Goal: Task Accomplishment & Management: Use online tool/utility

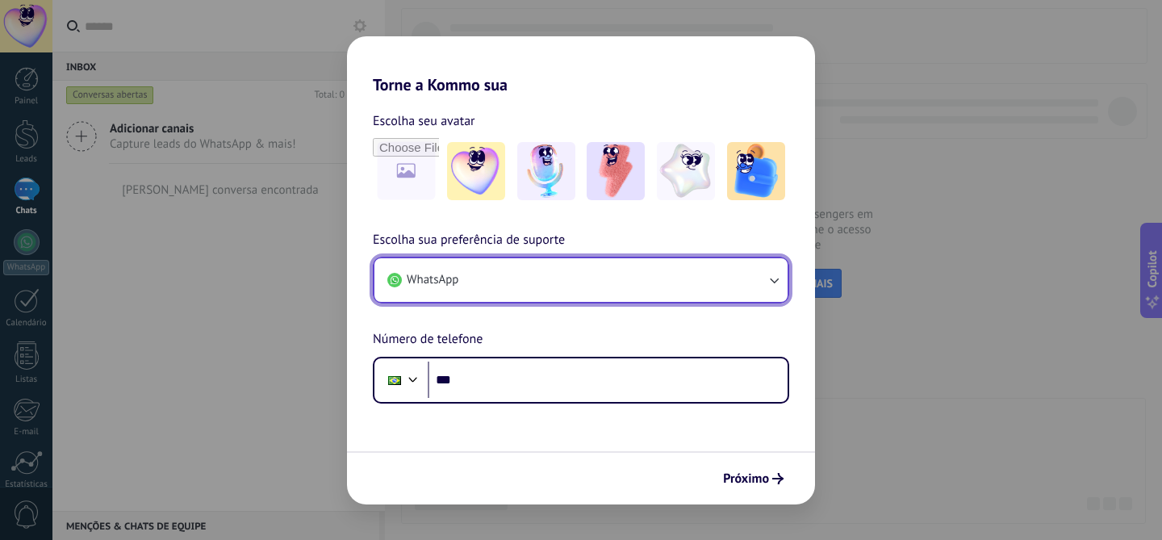
click at [625, 264] on button "WhatsApp" at bounding box center [580, 280] width 413 height 44
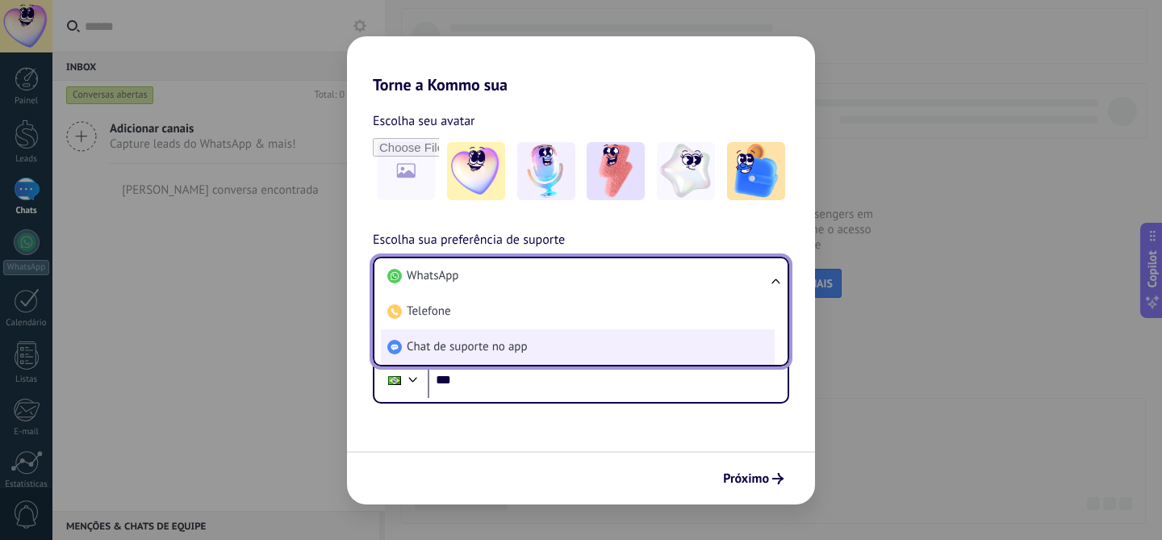
click at [532, 340] on li "Chat de suporte no app" at bounding box center [578, 346] width 394 height 35
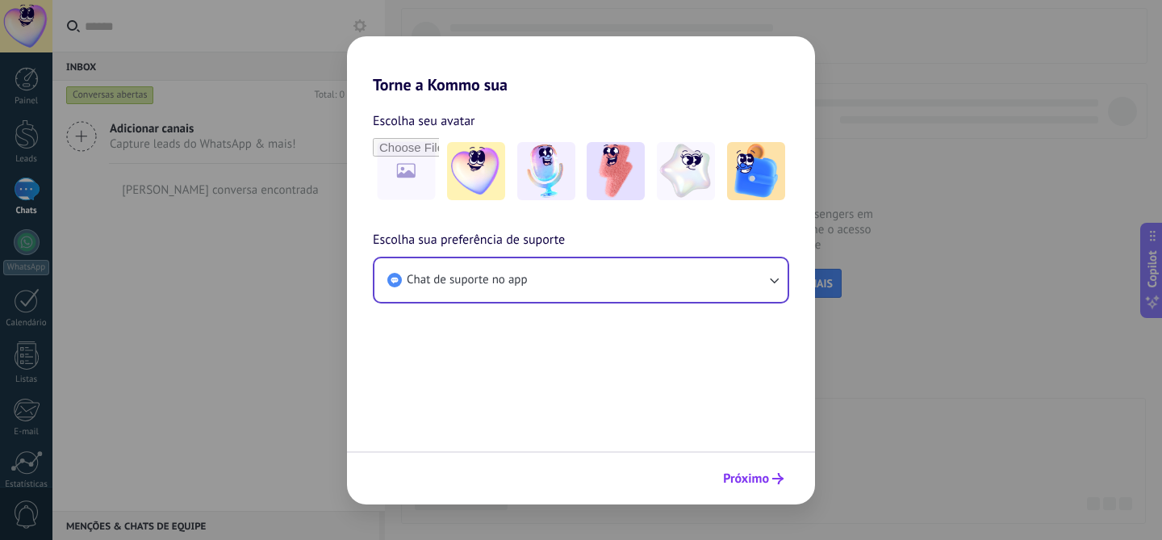
click at [749, 473] on span "Próximo" at bounding box center [746, 478] width 46 height 11
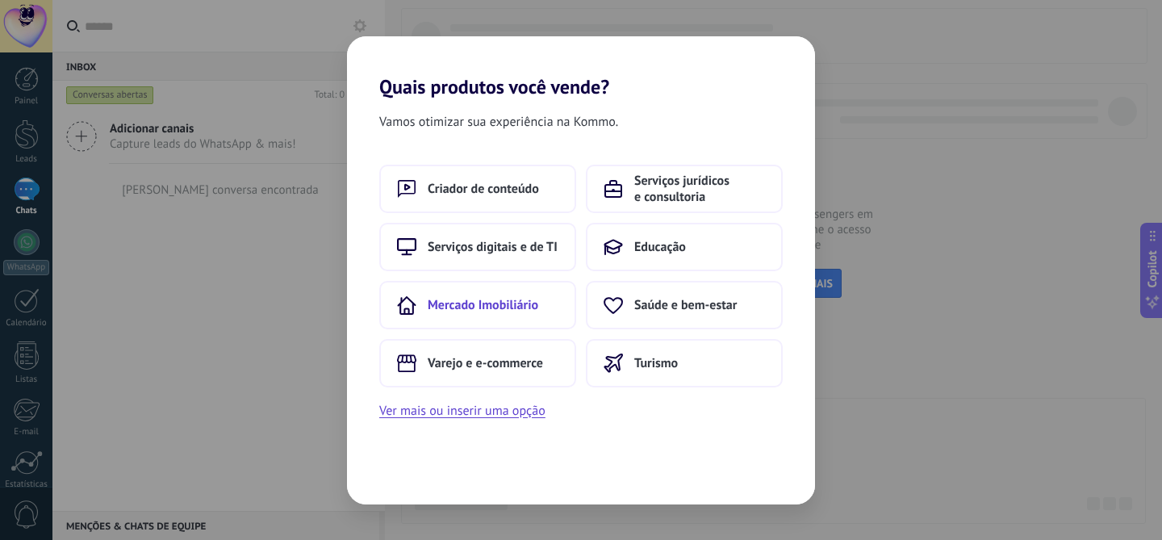
click at [515, 309] on span "Mercado Imobiliário" at bounding box center [483, 305] width 111 height 16
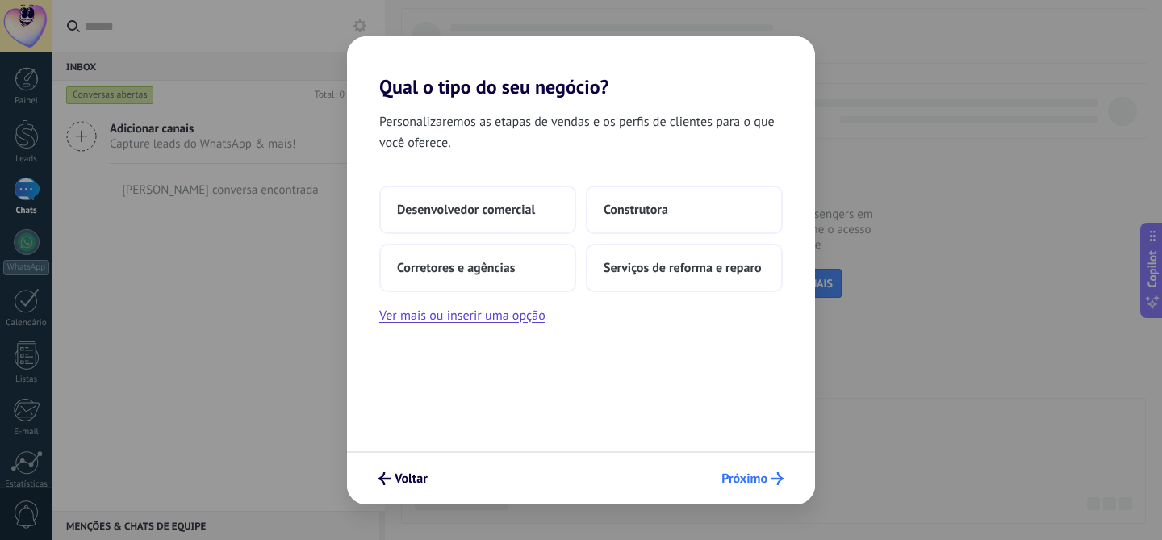
click at [756, 476] on span "Próximo" at bounding box center [744, 478] width 46 height 11
click at [708, 246] on button "Serviços de reforma e reparo" at bounding box center [684, 268] width 197 height 48
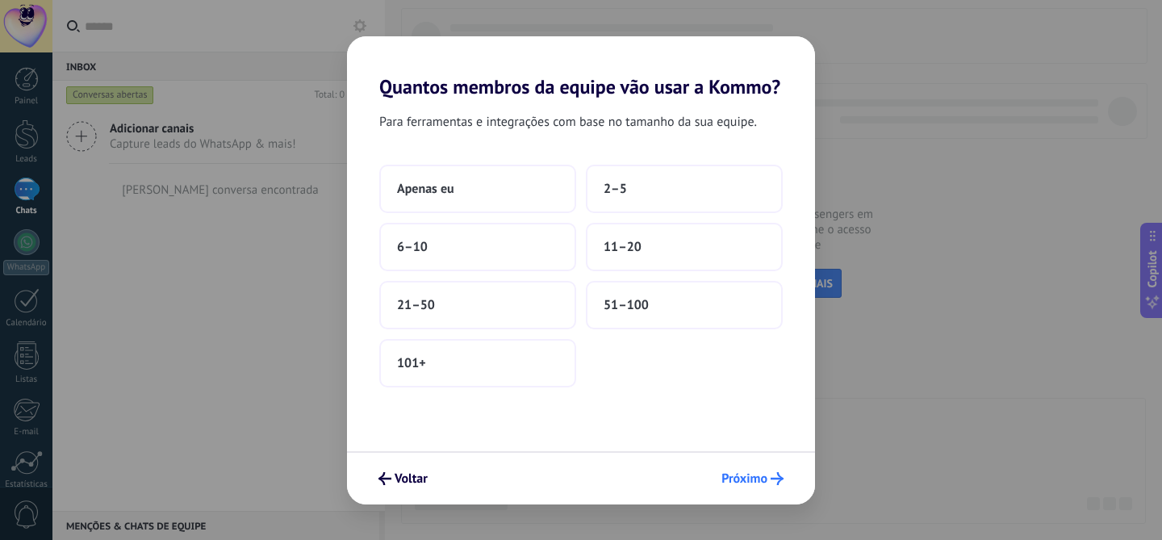
click at [753, 473] on span "Próximo" at bounding box center [744, 478] width 46 height 11
click at [633, 244] on span "11–20" at bounding box center [622, 247] width 38 height 16
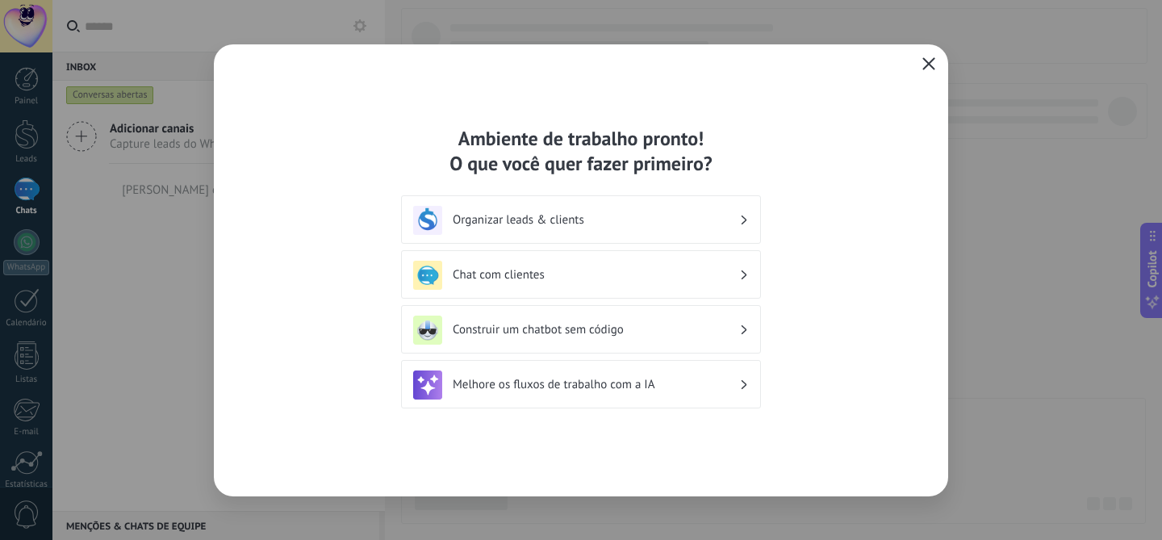
click at [925, 61] on icon "button" at bounding box center [928, 63] width 13 height 13
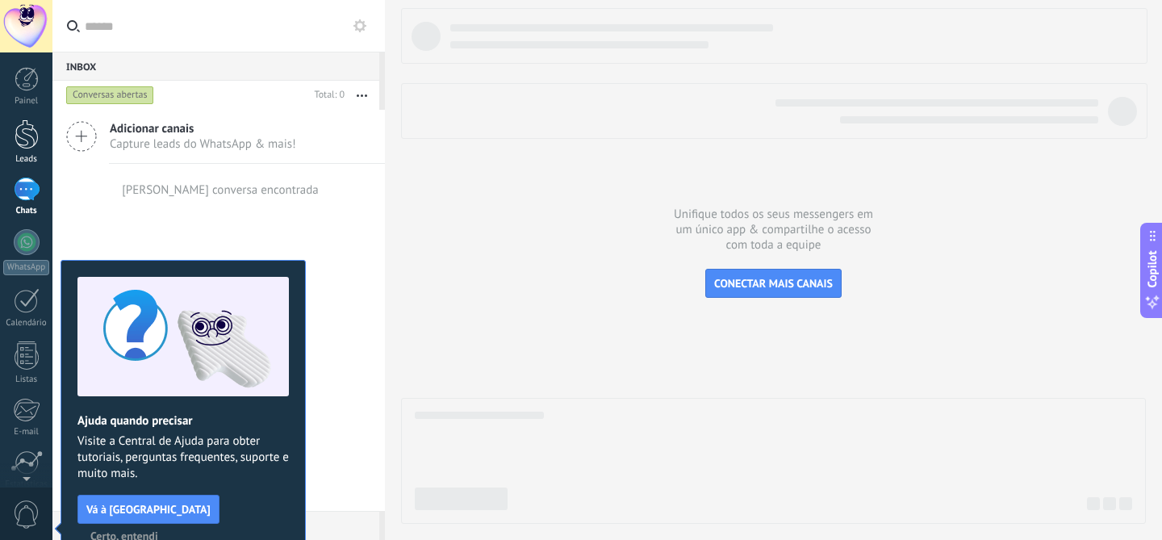
click at [31, 138] on div at bounding box center [27, 134] width 24 height 30
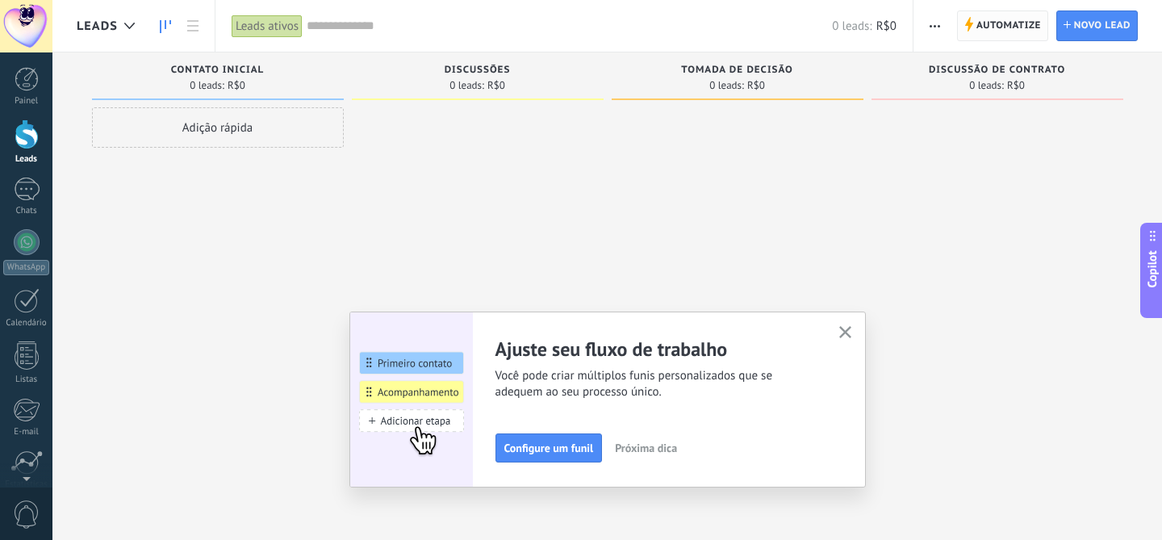
click at [1013, 11] on span "Automatize" at bounding box center [1008, 25] width 65 height 29
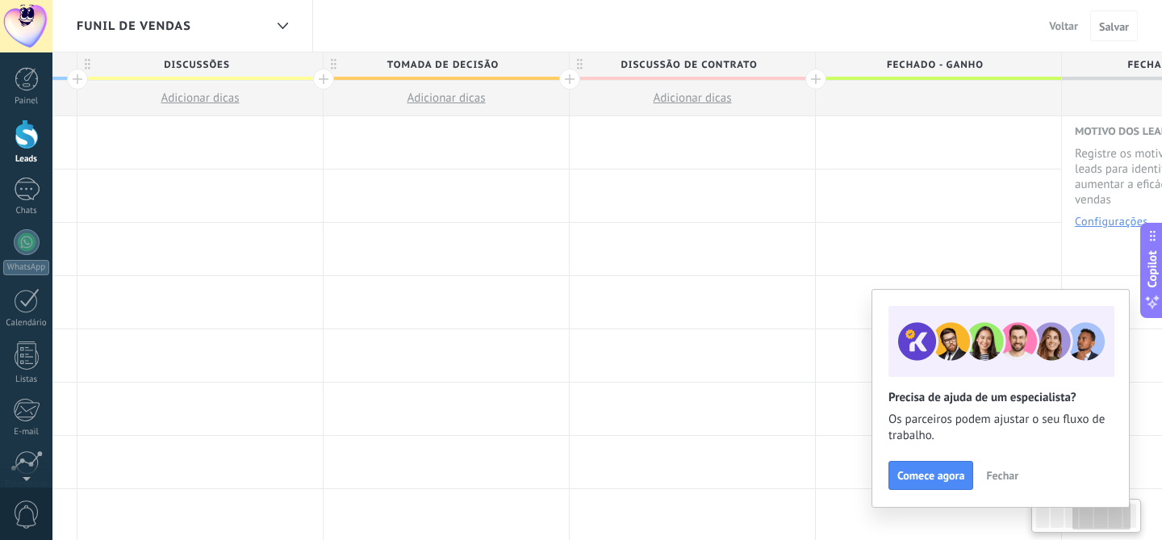
scroll to position [0, 606]
